Goal: Task Accomplishment & Management: Manage account settings

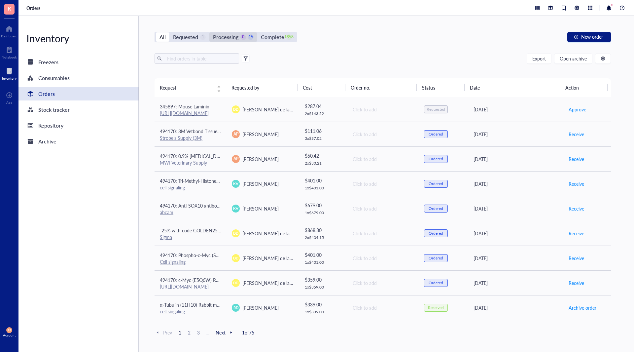
click at [229, 36] on div "Processing" at bounding box center [225, 36] width 25 height 9
click at [209, 32] on input "Processing 0 15" at bounding box center [209, 32] width 0 height 0
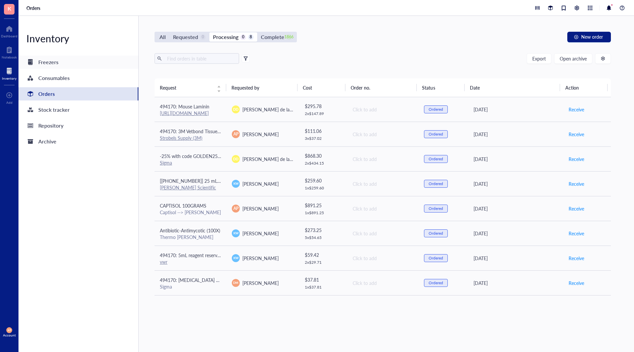
click at [72, 61] on div "Freezers" at bounding box center [78, 61] width 120 height 13
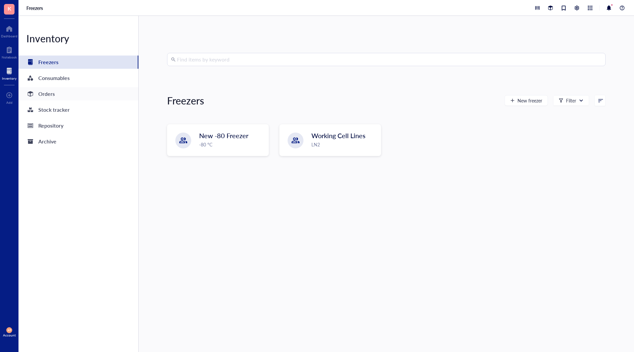
click at [46, 93] on div "Orders" at bounding box center [46, 93] width 17 height 9
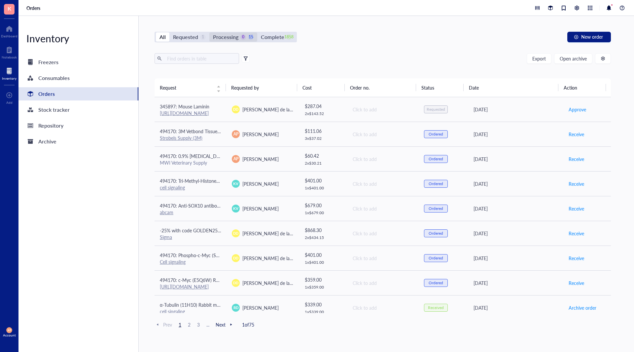
drag, startPoint x: 252, startPoint y: 35, endPoint x: 273, endPoint y: 60, distance: 33.5
click at [251, 35] on div "15" at bounding box center [251, 37] width 6 height 6
click at [209, 32] on input "Processing 0 15" at bounding box center [209, 32] width 0 height 0
